Goal: Check status

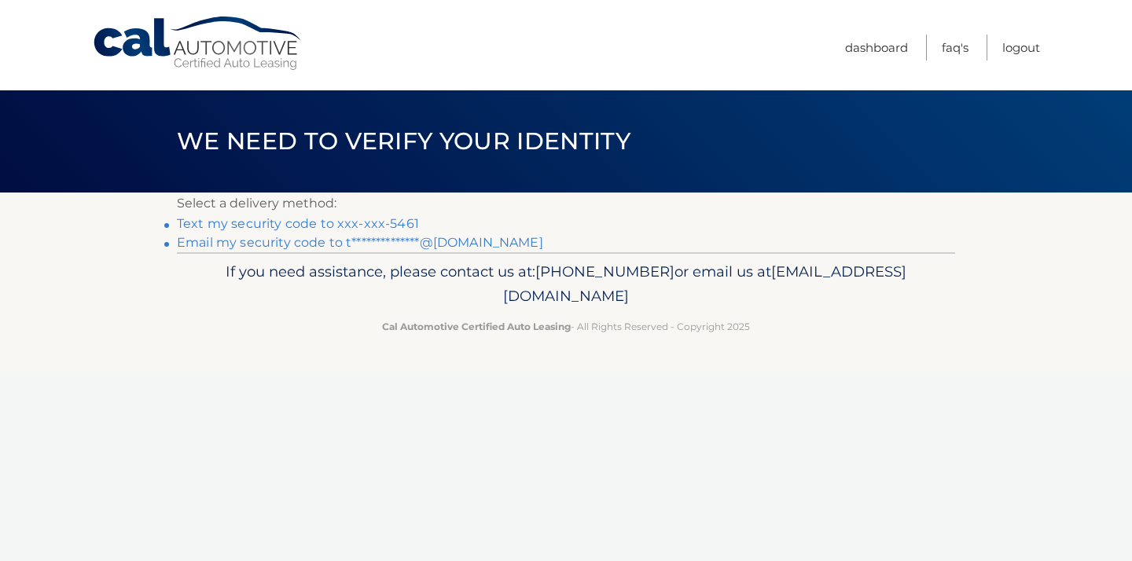
click at [374, 226] on link "Text my security code to xxx-xxx-5461" at bounding box center [298, 223] width 242 height 15
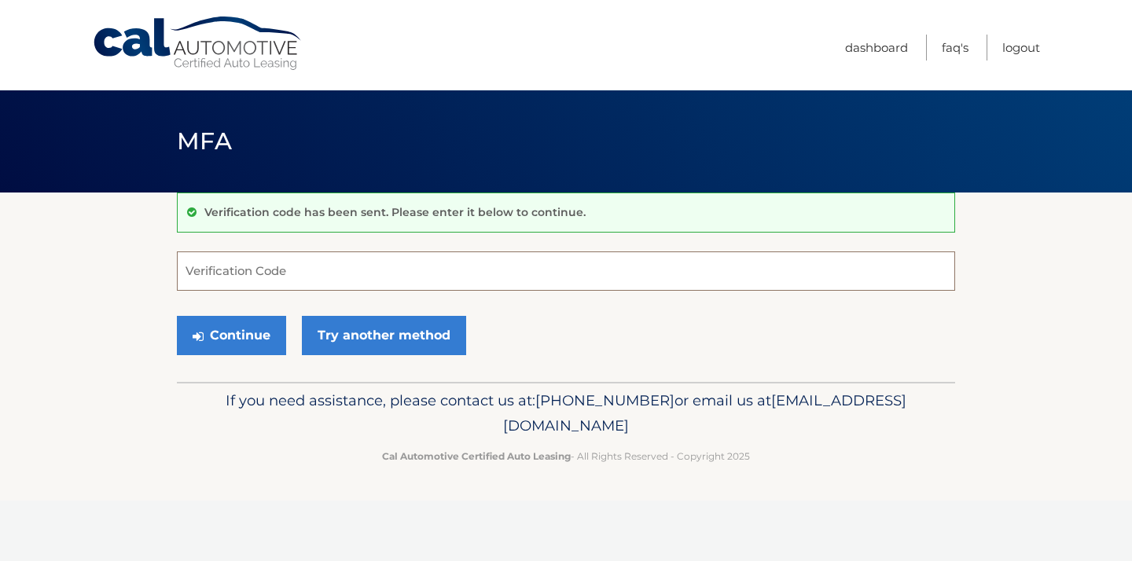
click at [344, 281] on input "Verification Code" at bounding box center [566, 271] width 778 height 39
type input "3"
type input "977105"
click at [243, 325] on button "Continue" at bounding box center [231, 335] width 109 height 39
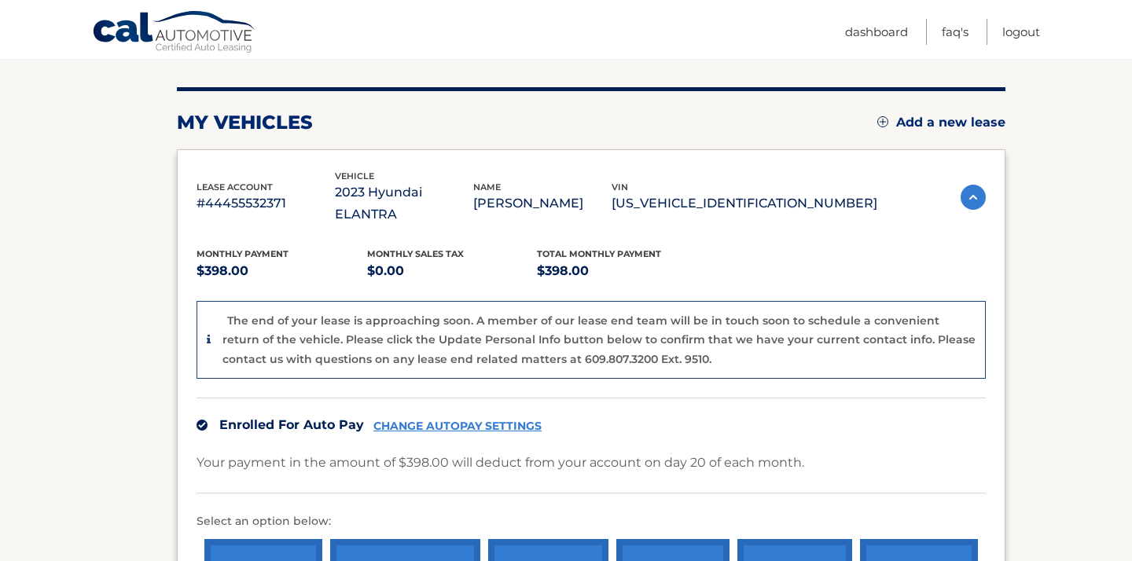
scroll to position [175, 0]
click at [972, 186] on img at bounding box center [973, 198] width 25 height 25
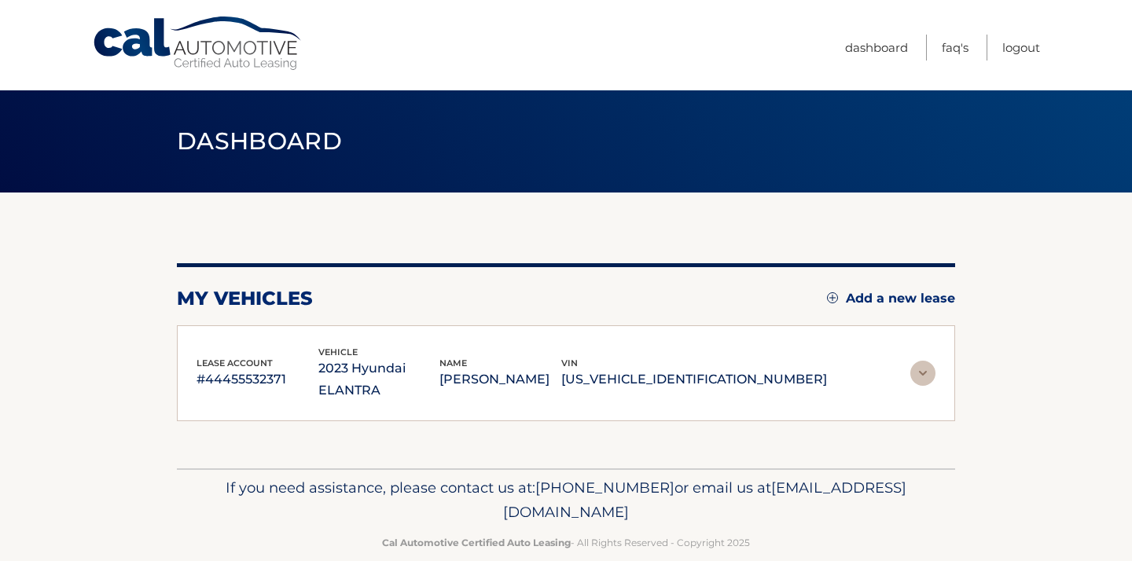
scroll to position [4, 0]
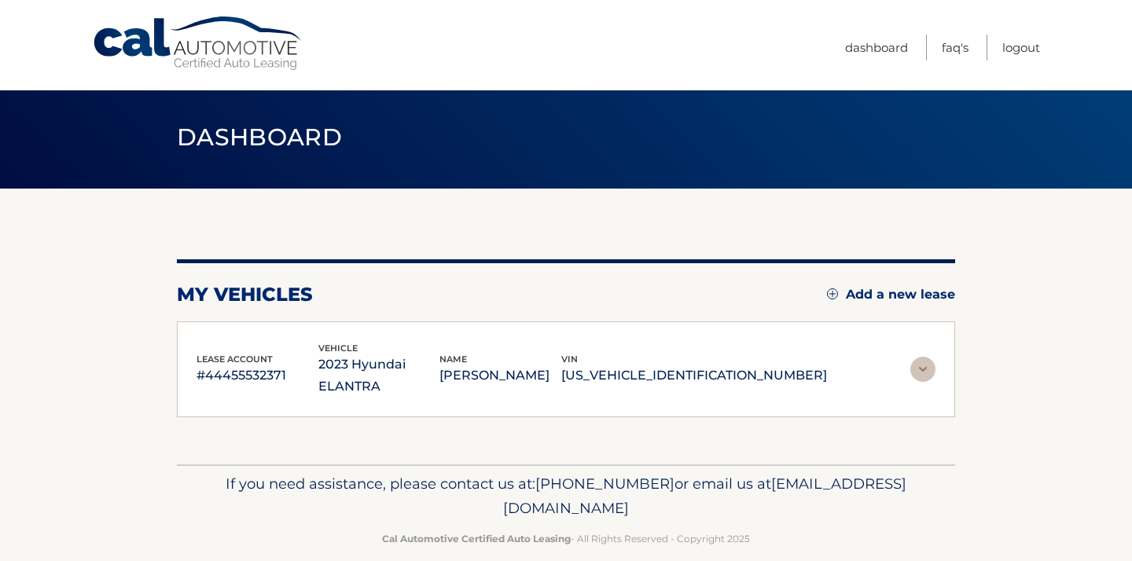
click at [890, 360] on div "lease account #44455532371 vehicle 2023 Hyundai ELANTRA name TERENCE FOLEY vin …" at bounding box center [566, 369] width 739 height 57
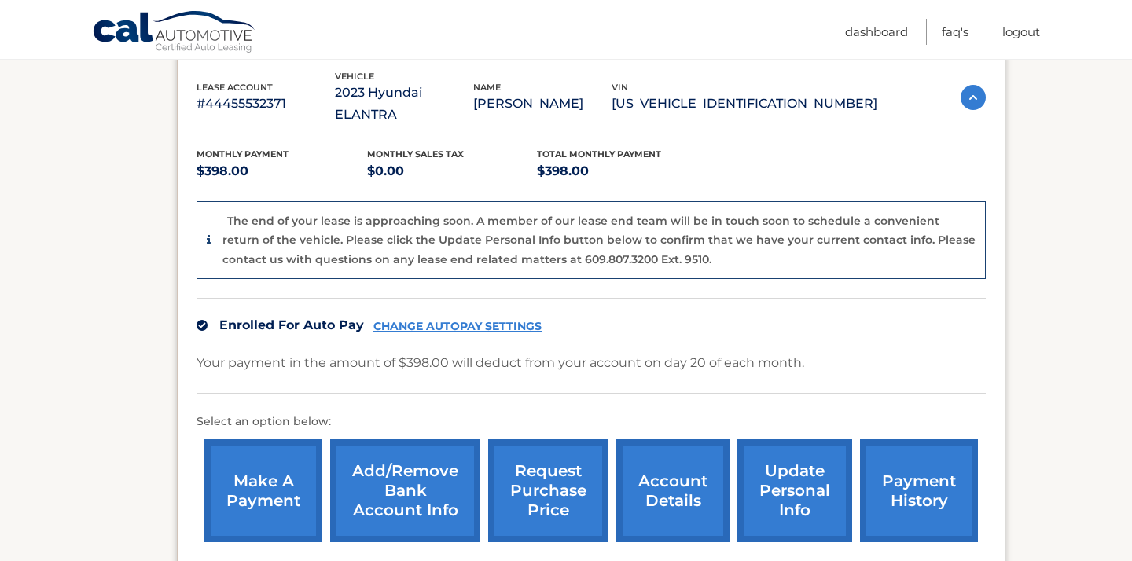
scroll to position [372, 0]
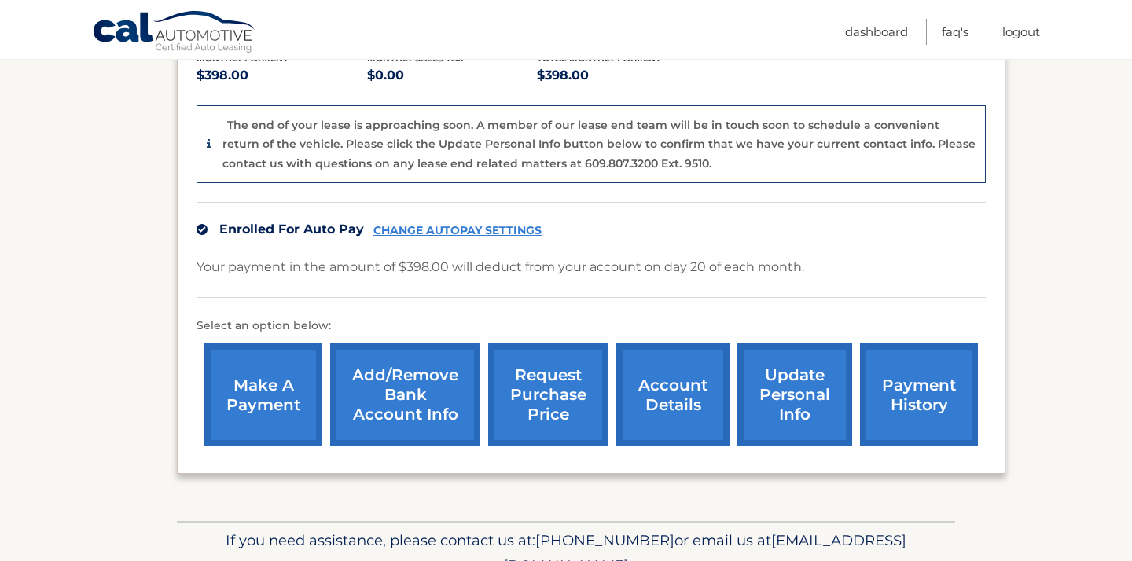
click at [661, 373] on link "account details" at bounding box center [672, 394] width 113 height 103
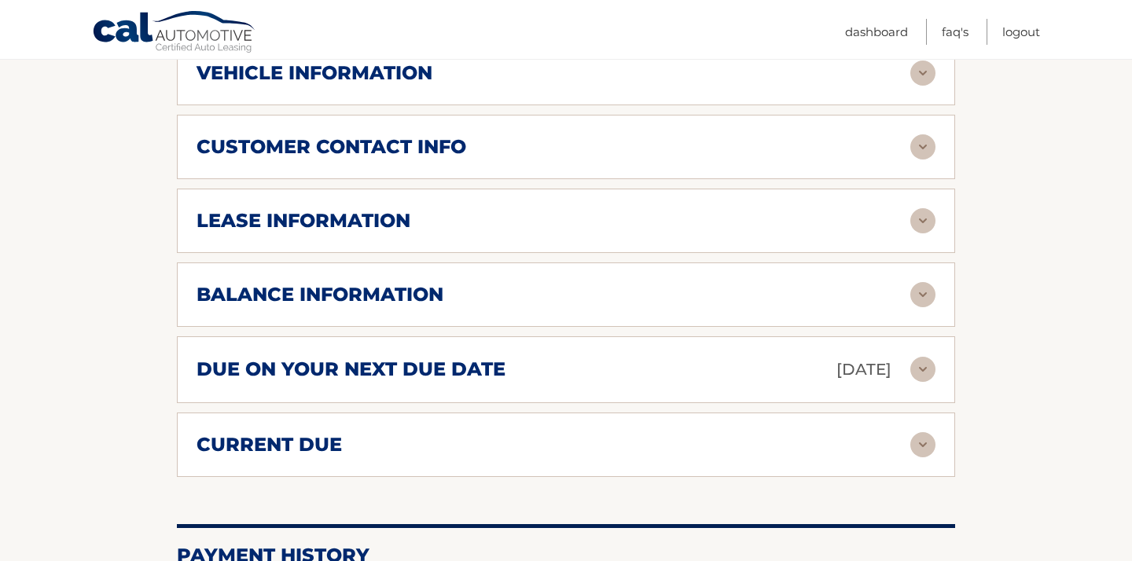
scroll to position [685, 0]
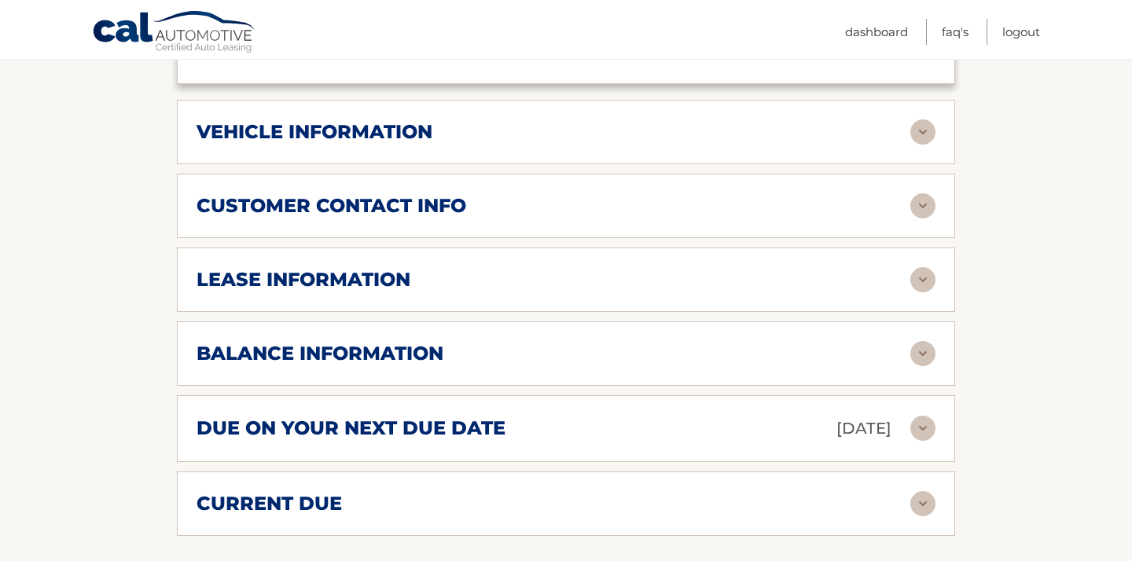
click at [919, 267] on img at bounding box center [922, 279] width 25 height 25
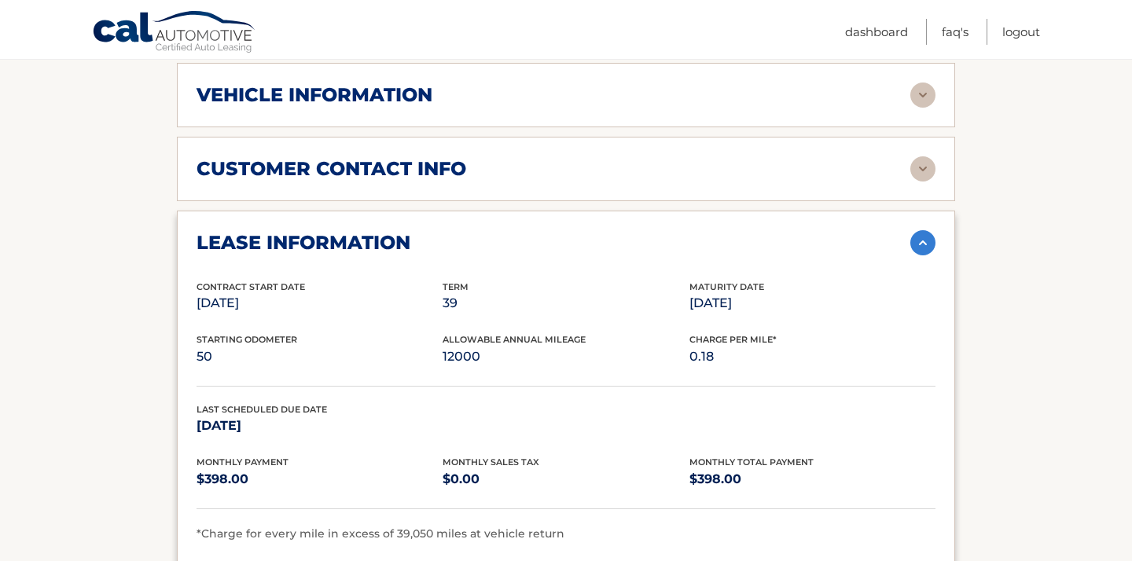
scroll to position [1033, 0]
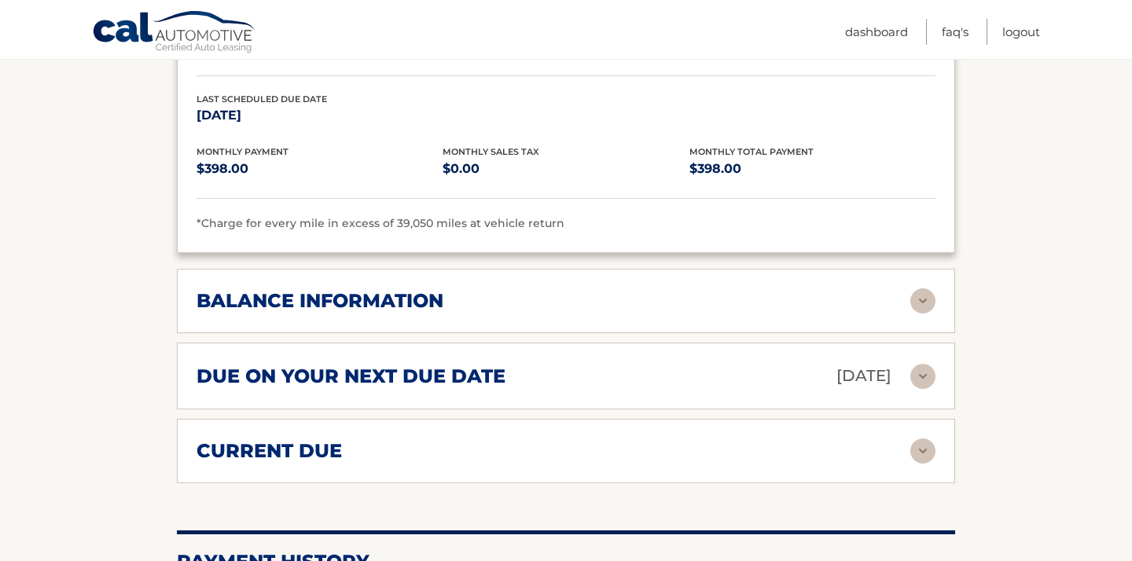
click at [922, 288] on img at bounding box center [922, 300] width 25 height 25
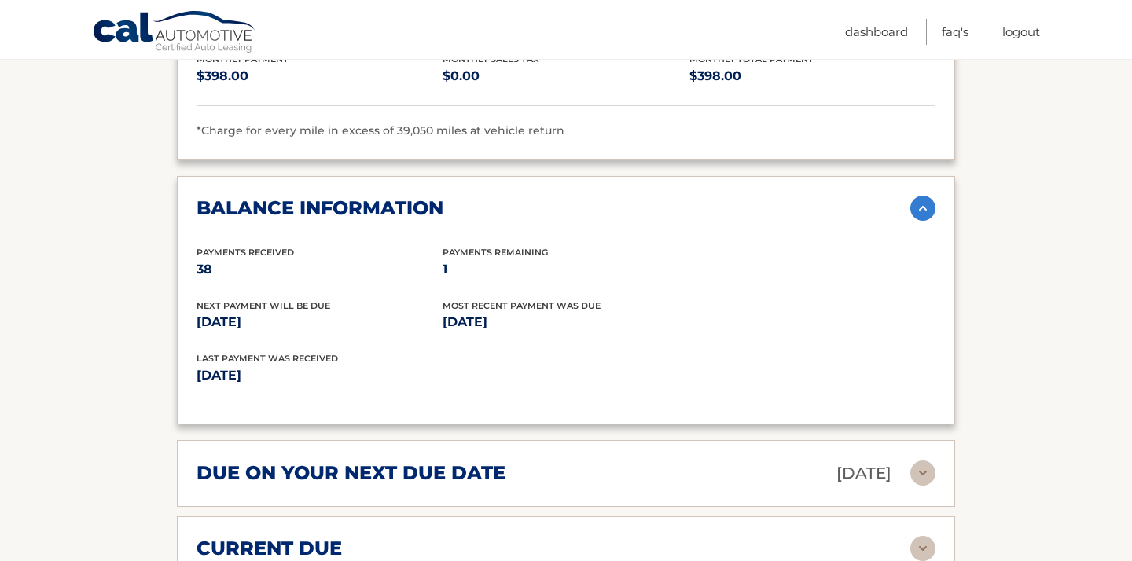
scroll to position [1366, 0]
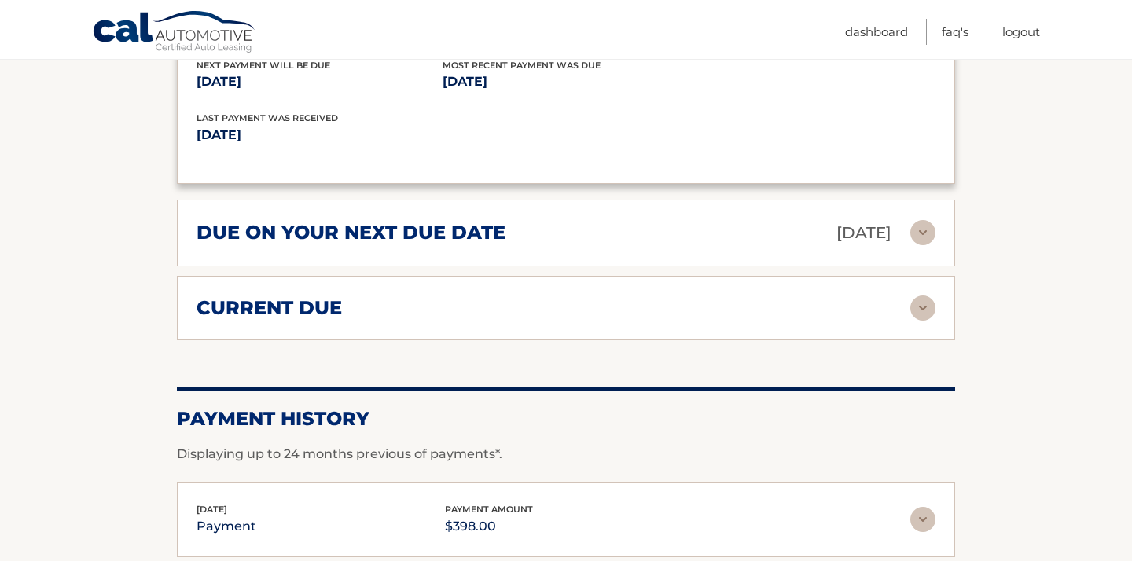
click at [934, 220] on img at bounding box center [922, 232] width 25 height 25
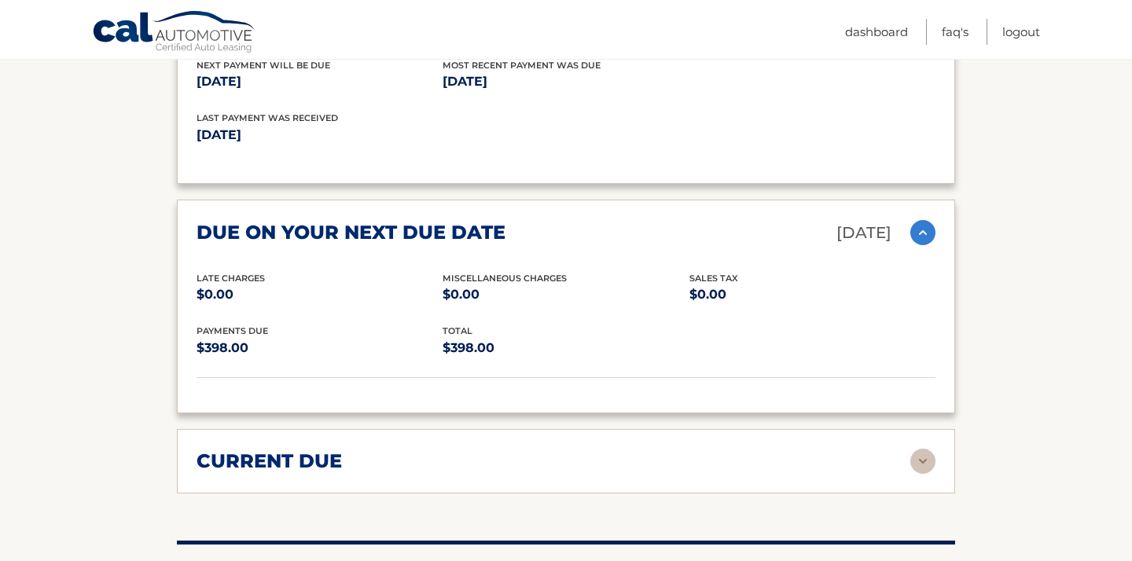
click at [925, 453] on div "current due Late Charges $0.00 Miscelleneous Charges* $0.00 Sales Tax $0.00 pay…" at bounding box center [566, 461] width 778 height 64
click at [927, 449] on div "current due Late Charges $0.00 Miscelleneous Charges* $0.00 Sales Tax $0.00 pay…" at bounding box center [566, 461] width 778 height 64
click at [925, 449] on img at bounding box center [922, 461] width 25 height 25
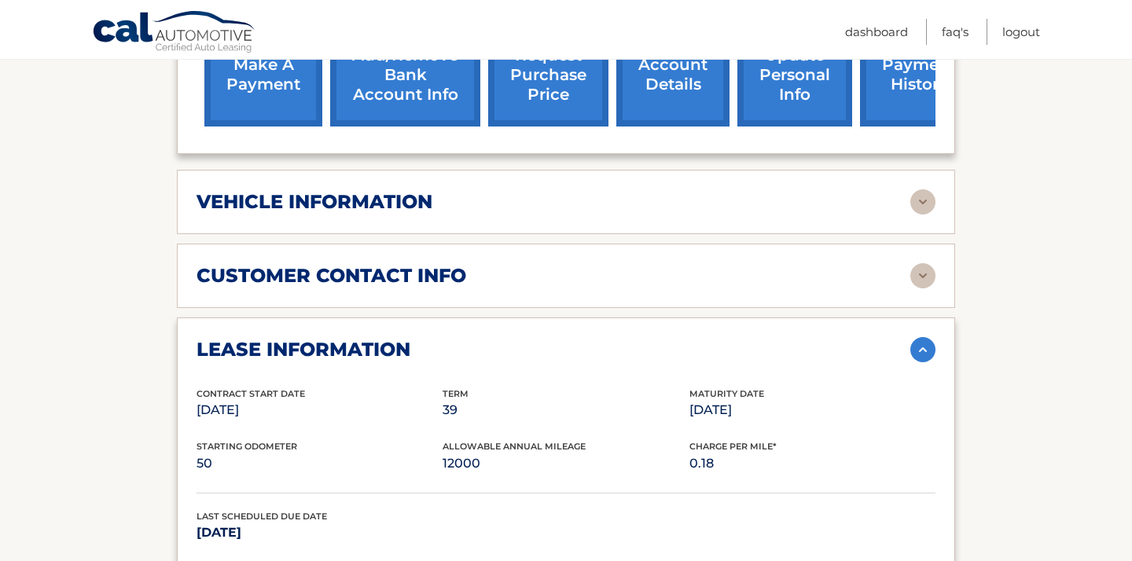
scroll to position [460, 0]
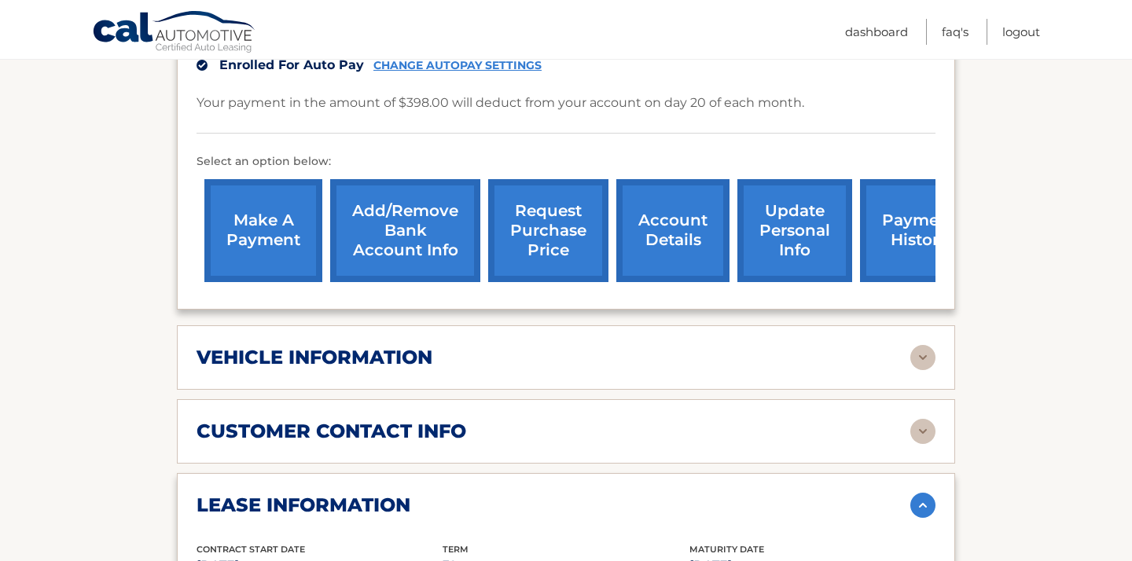
click at [922, 325] on div "vehicle information vehicle Year [DATE] vehicle make Hyundai vehicle model ELAN…" at bounding box center [566, 357] width 778 height 64
click at [922, 345] on img at bounding box center [922, 357] width 25 height 25
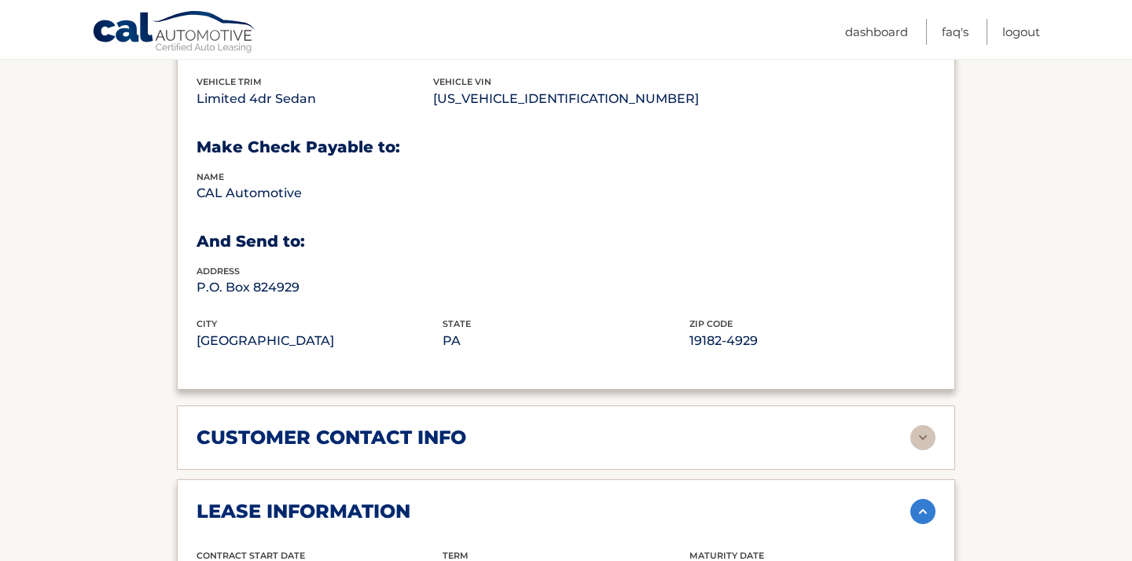
scroll to position [886, 0]
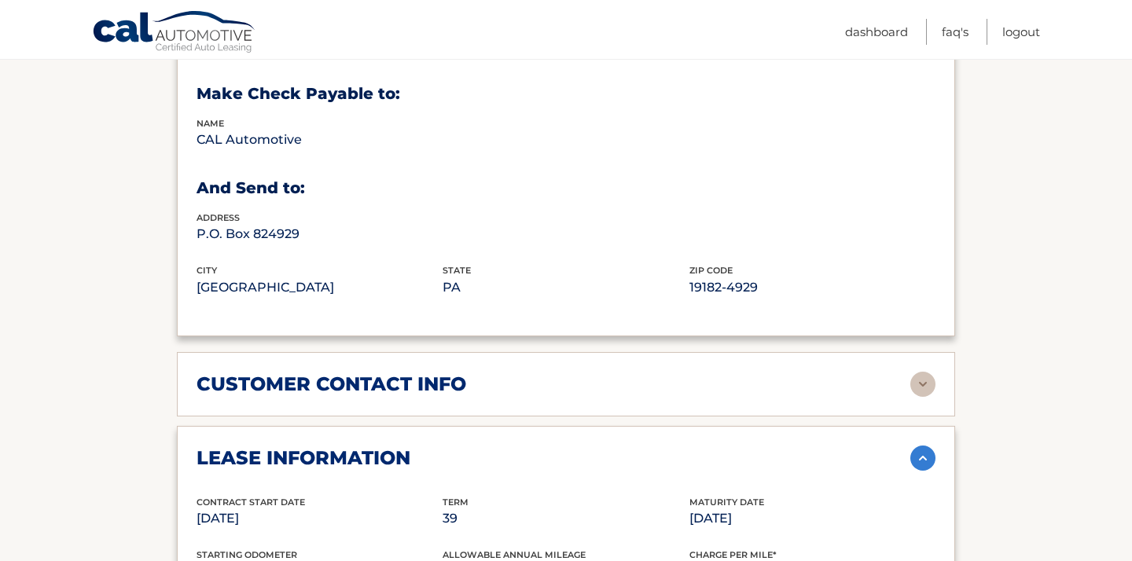
click at [924, 372] on img at bounding box center [922, 384] width 25 height 25
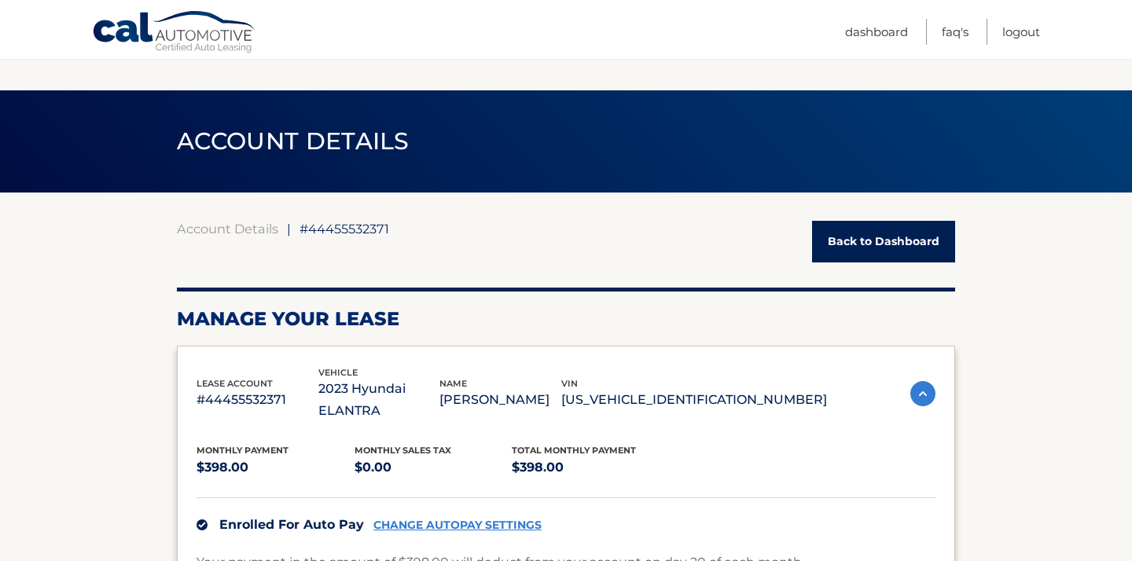
scroll to position [103, 0]
